Goal: Information Seeking & Learning: Learn about a topic

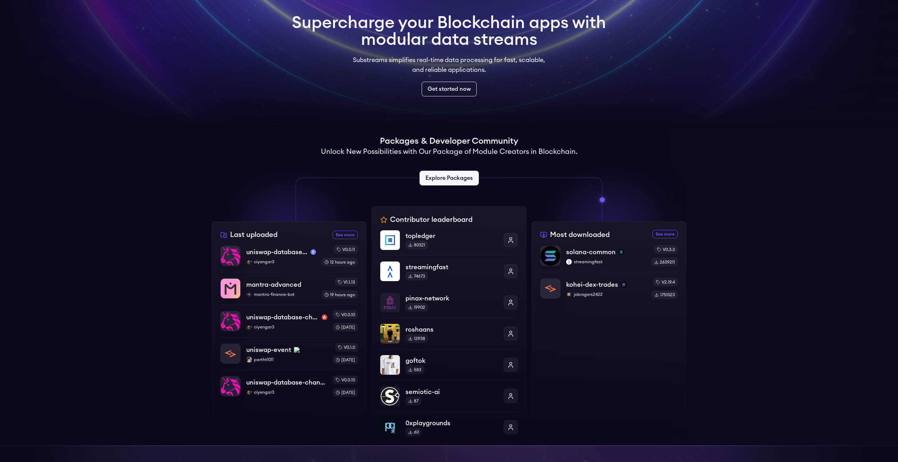
scroll to position [60, 0]
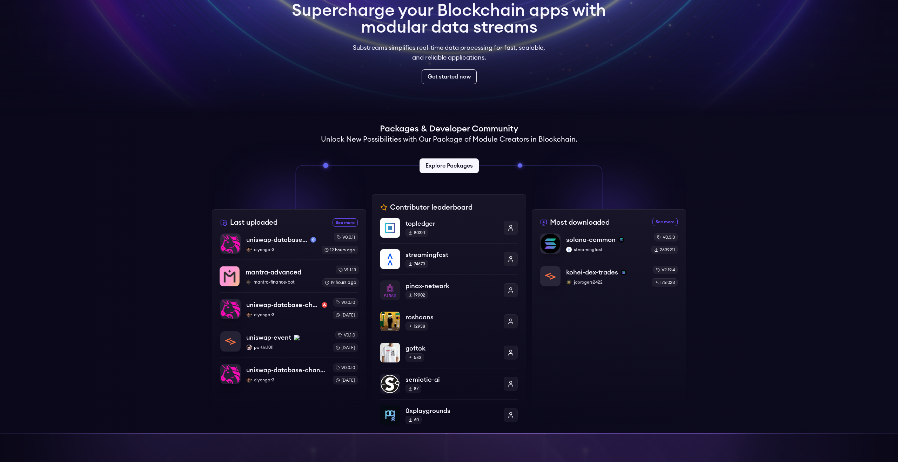
click at [291, 272] on p "mantra-advanced" at bounding box center [273, 273] width 56 height 10
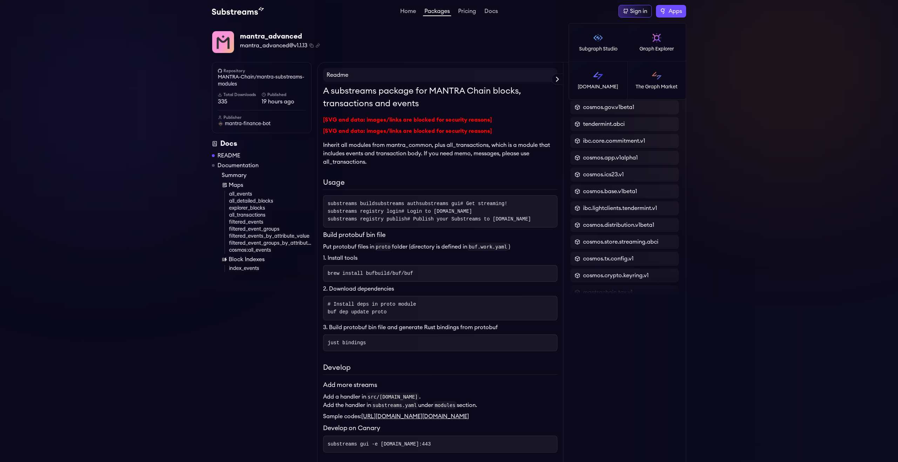
click at [670, 9] on span "Apps" at bounding box center [674, 11] width 13 height 8
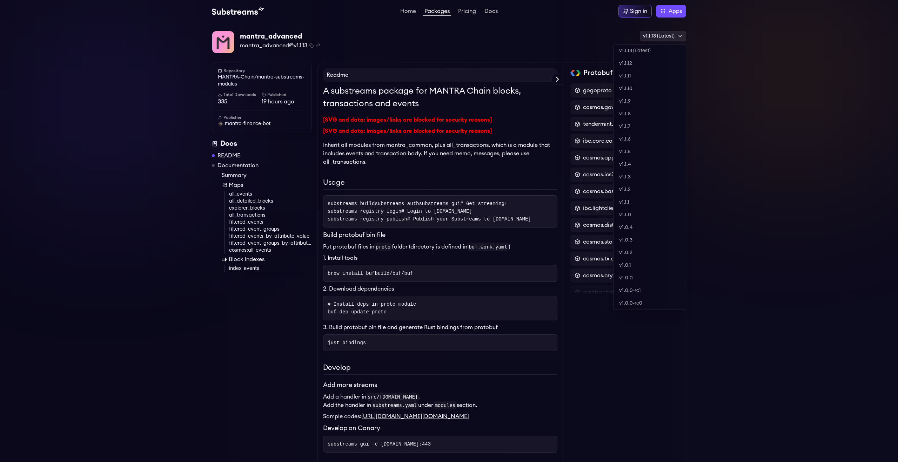
click at [671, 36] on div "v1.1.13 (Latest)" at bounding box center [663, 36] width 46 height 11
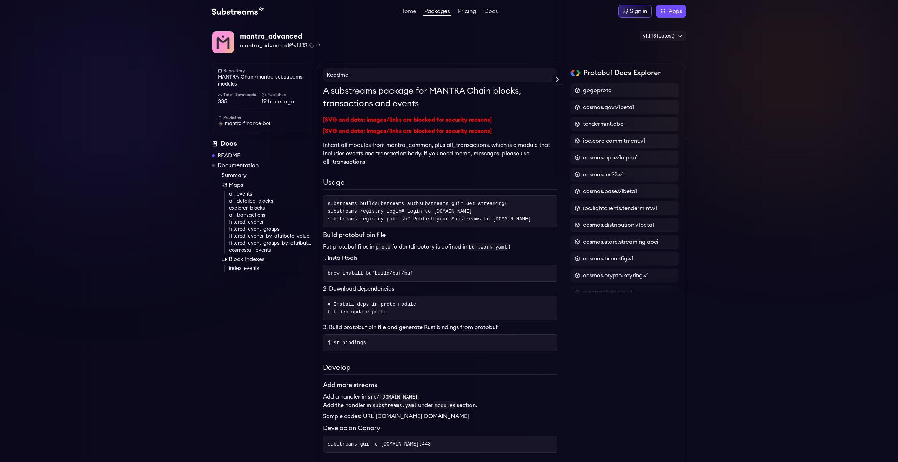
click at [465, 11] on link "Pricing" at bounding box center [467, 11] width 21 height 7
click at [457, 8] on link "Pricing" at bounding box center [467, 11] width 21 height 7
